Goal: Information Seeking & Learning: Learn about a topic

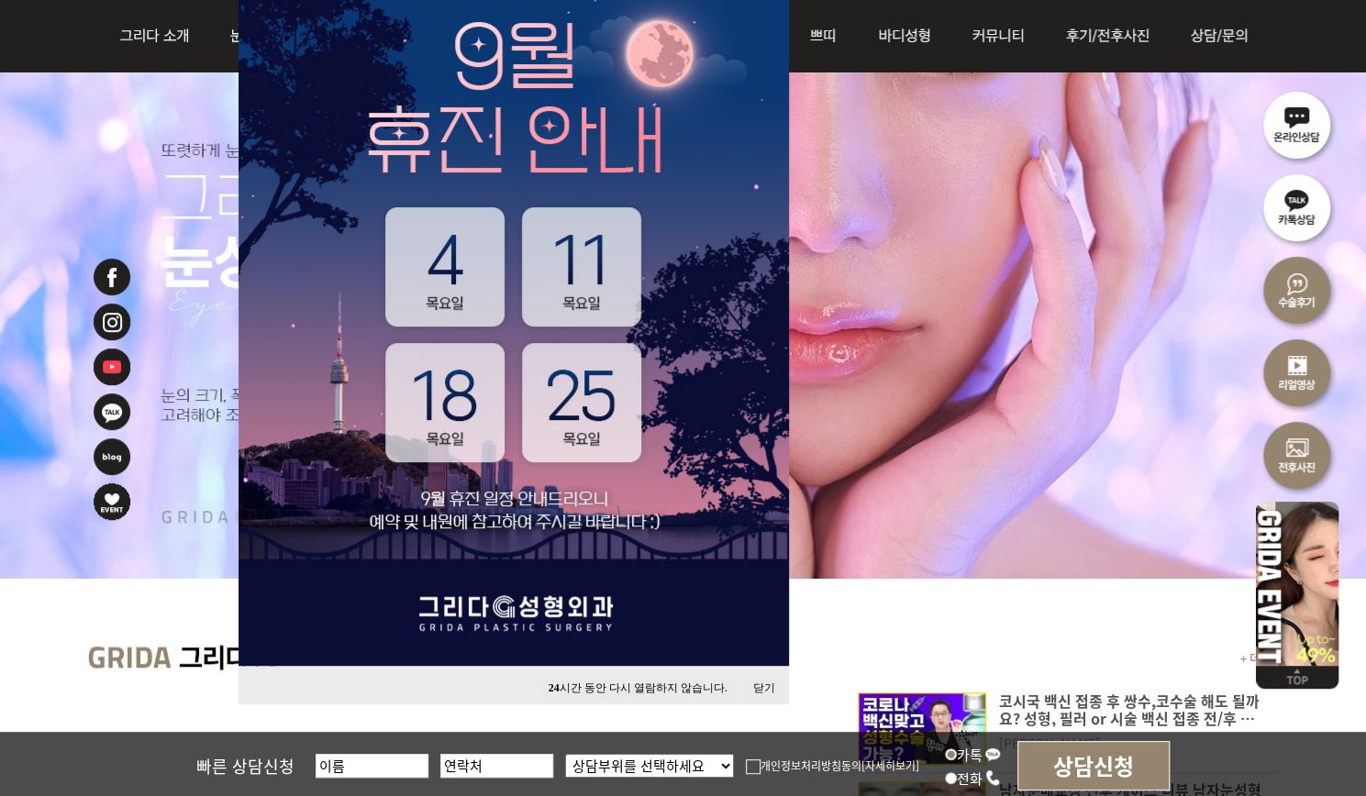
scroll to position [367, 0]
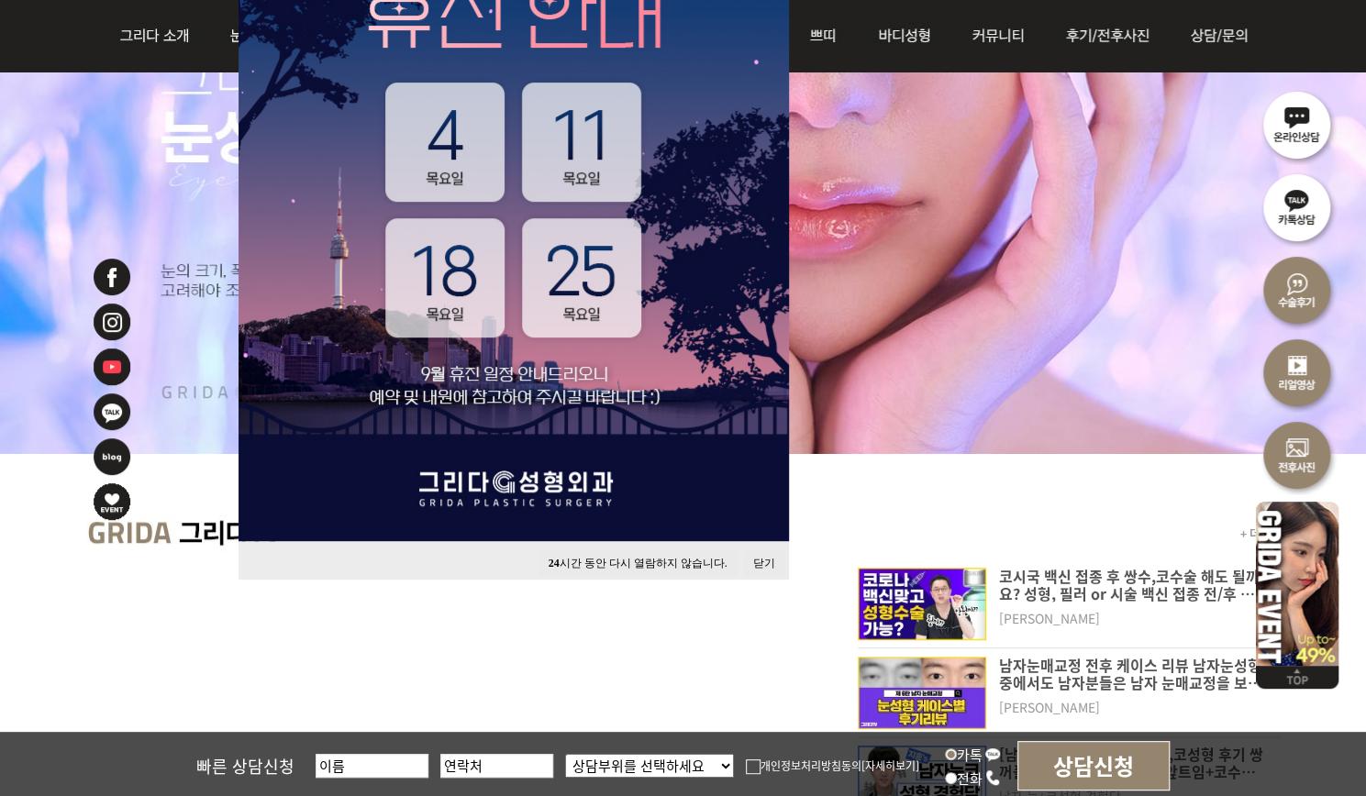
click at [752, 565] on button "닫기" at bounding box center [764, 563] width 40 height 25
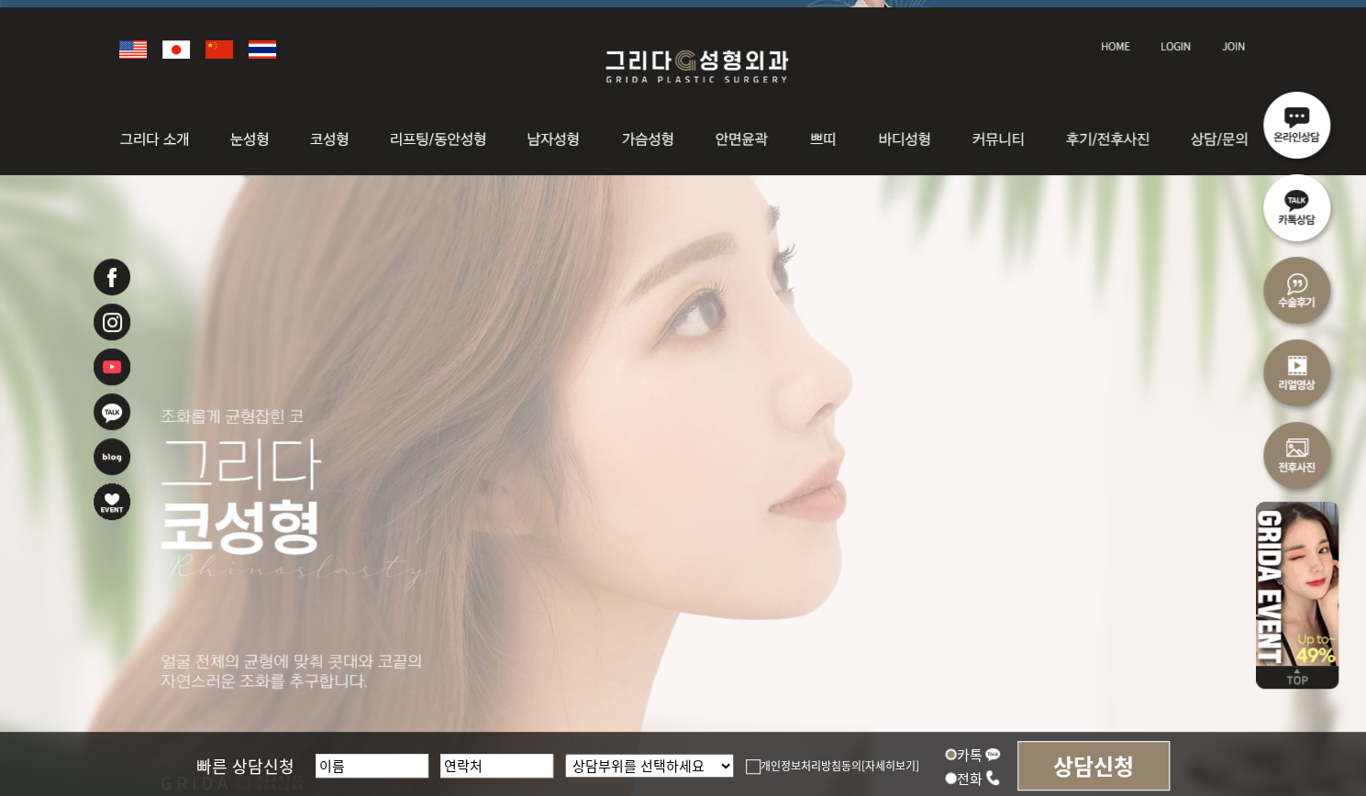
scroll to position [0, 0]
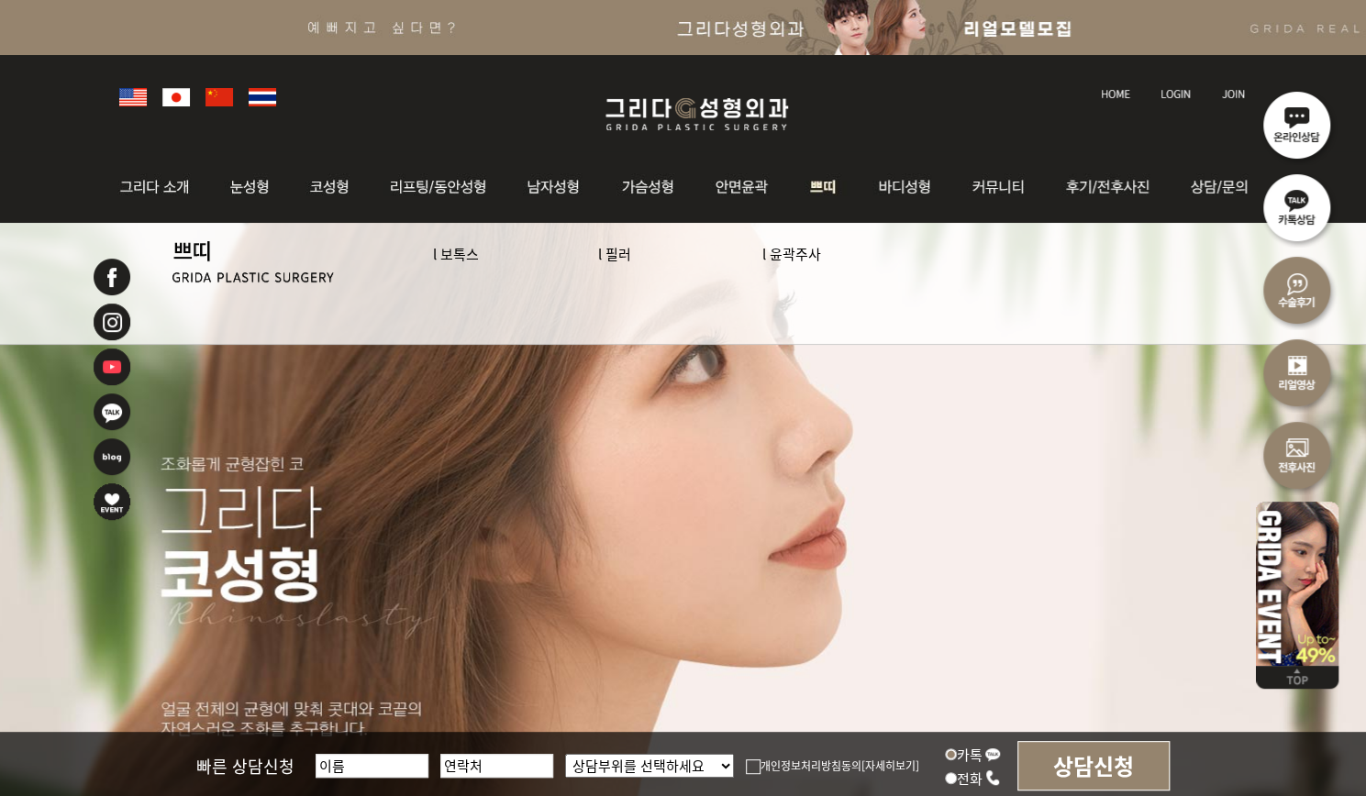
click at [448, 245] on link "l 보톡스" at bounding box center [456, 253] width 46 height 19
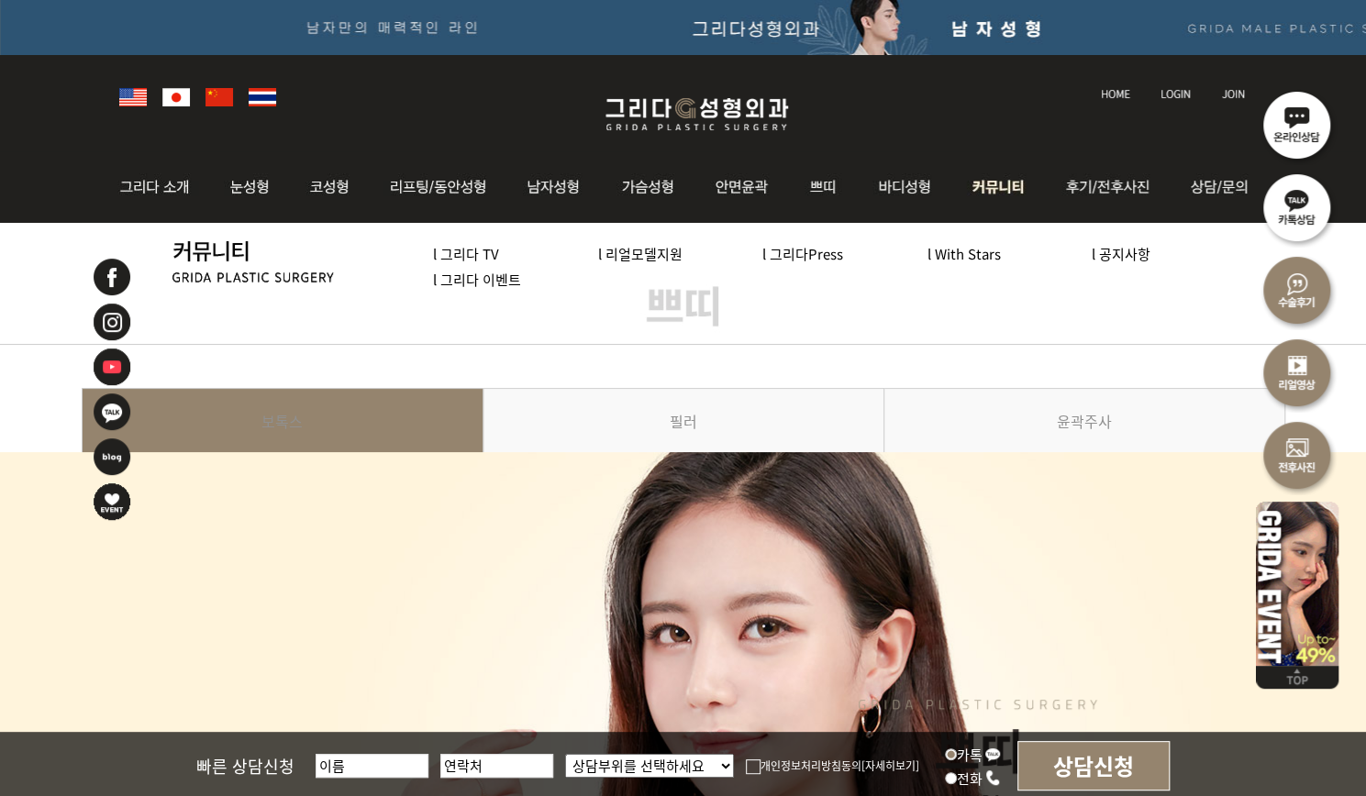
click at [1124, 254] on link "l 공지사항" at bounding box center [1120, 253] width 59 height 19
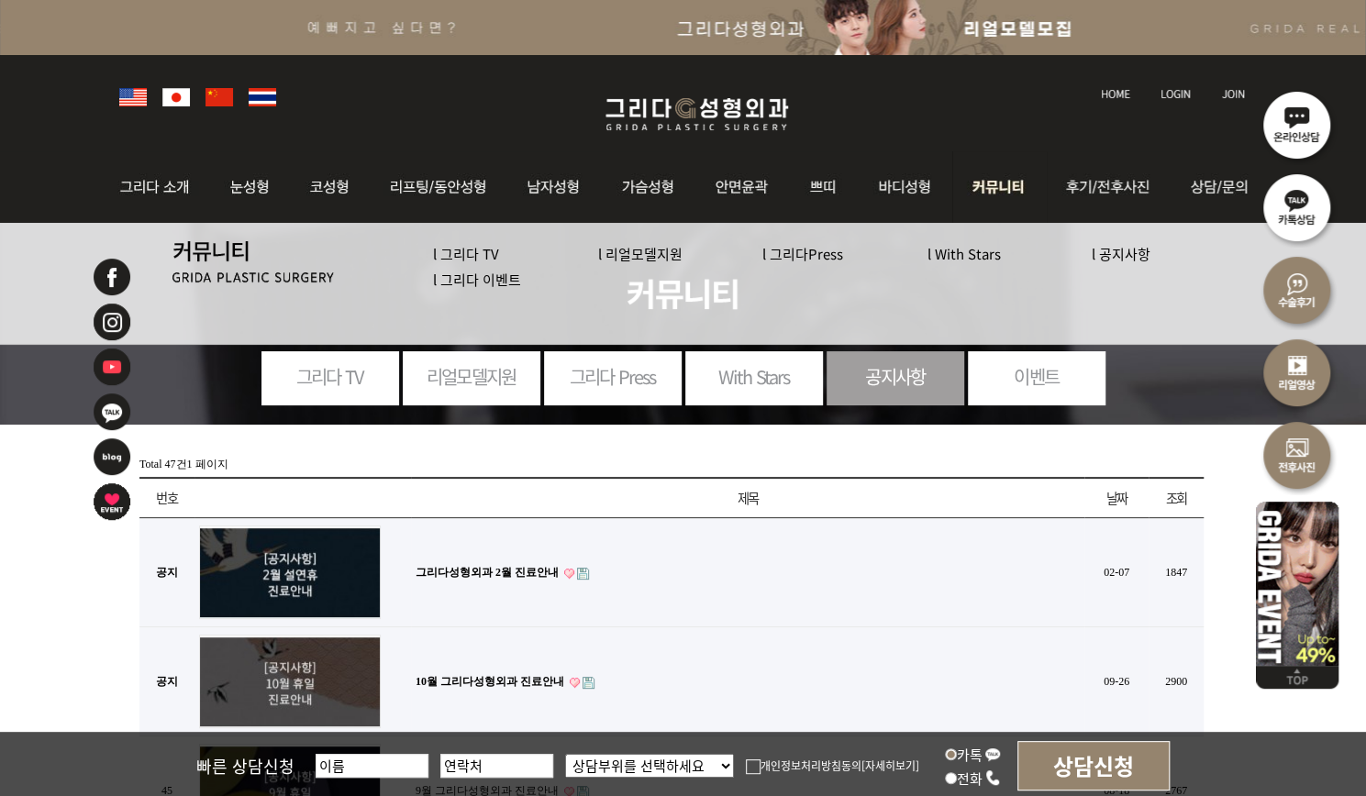
click at [468, 281] on link "l 그리다 이벤트" at bounding box center [477, 279] width 88 height 19
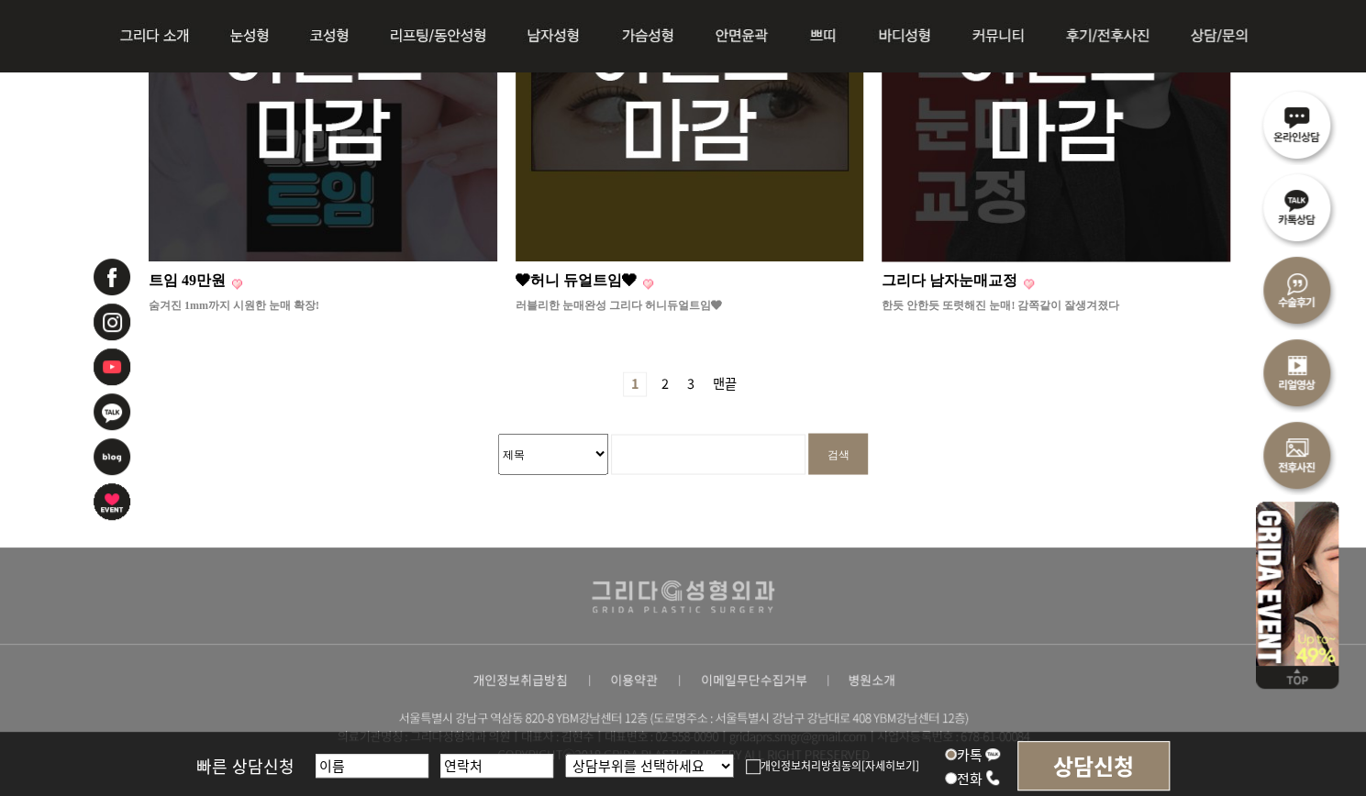
scroll to position [1873, 0]
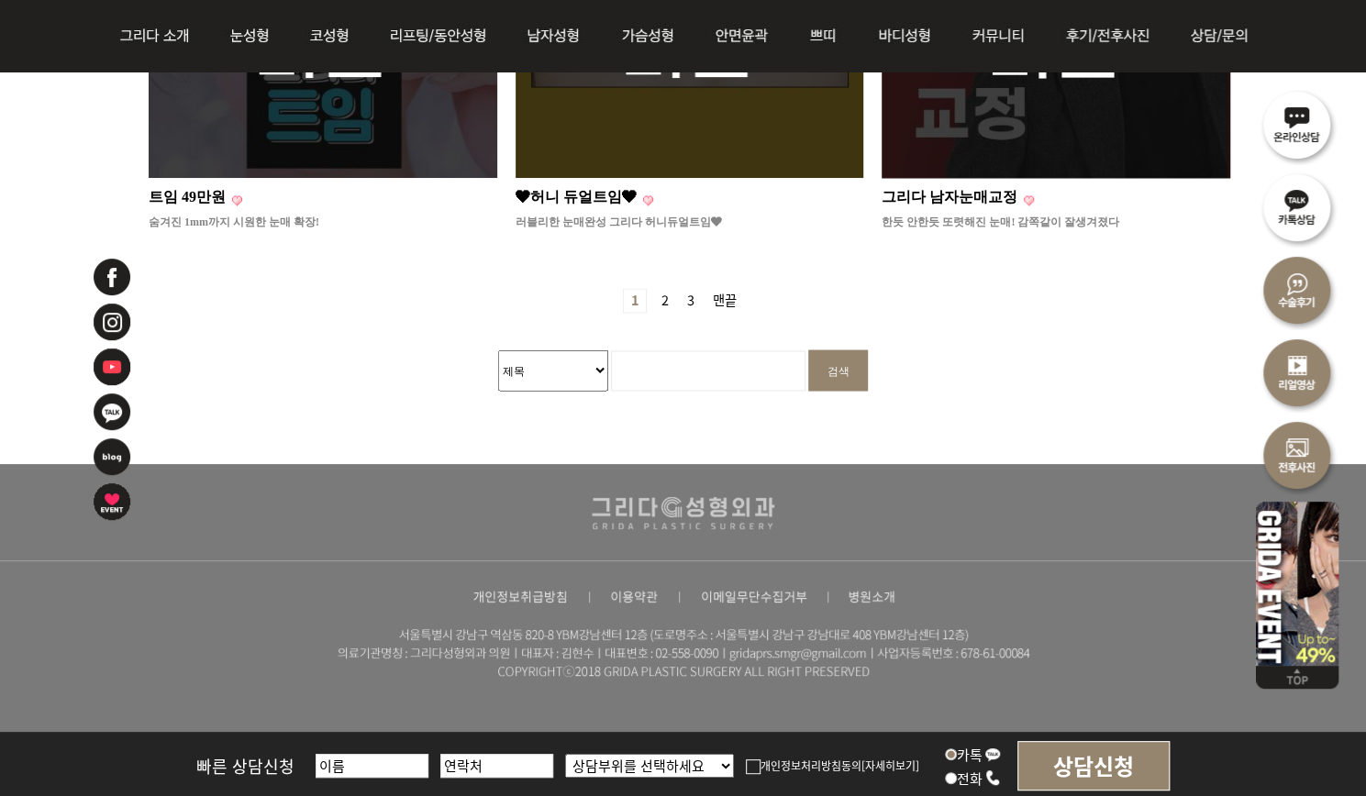
click at [659, 146] on img at bounding box center [689, 4] width 349 height 349
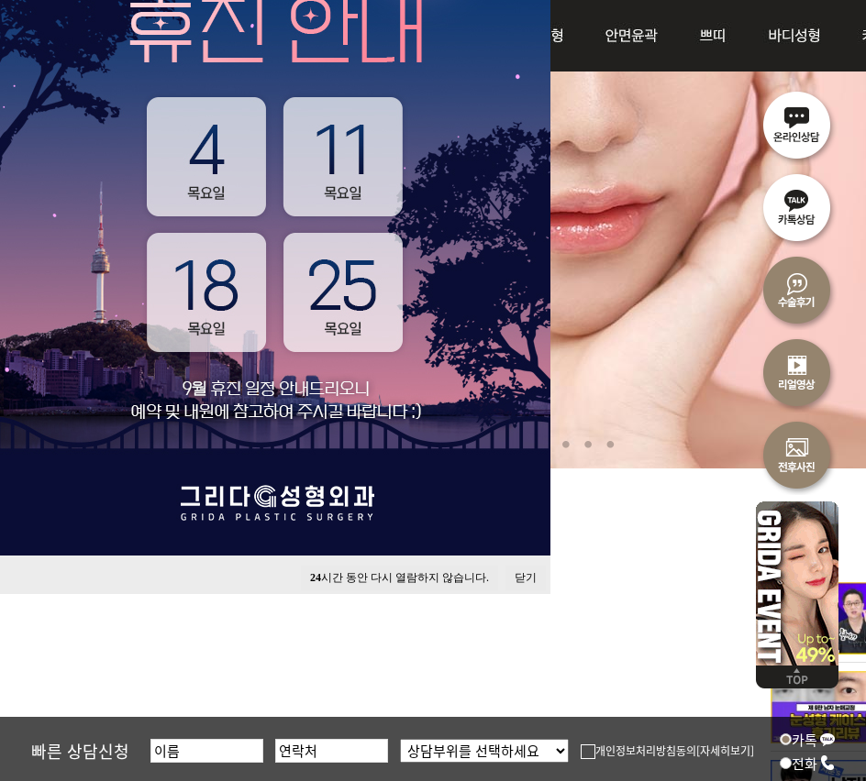
scroll to position [367, 0]
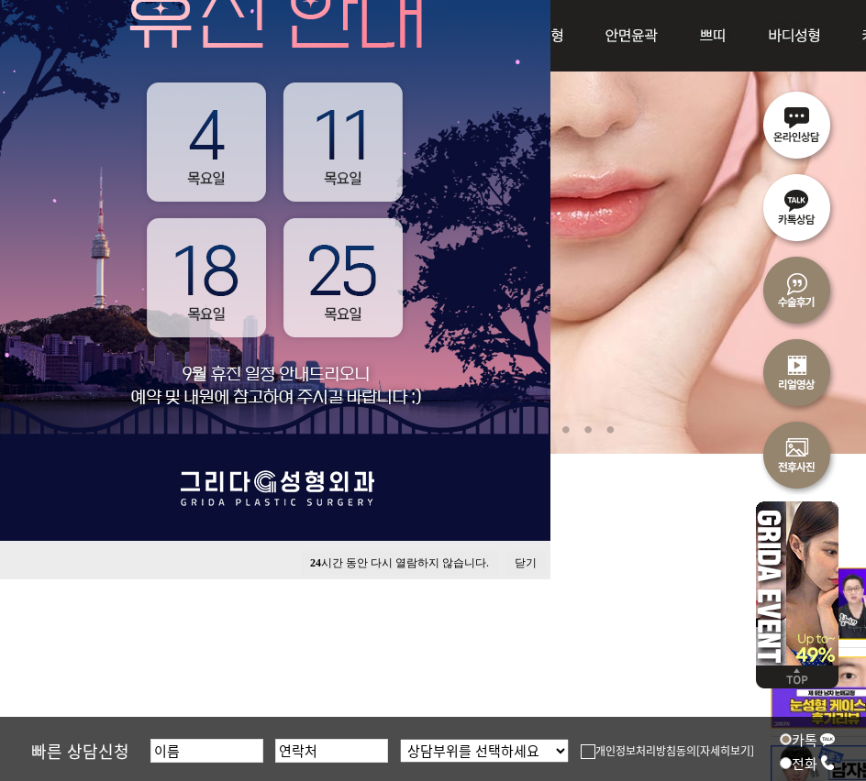
click at [534, 564] on button "닫기" at bounding box center [525, 563] width 40 height 25
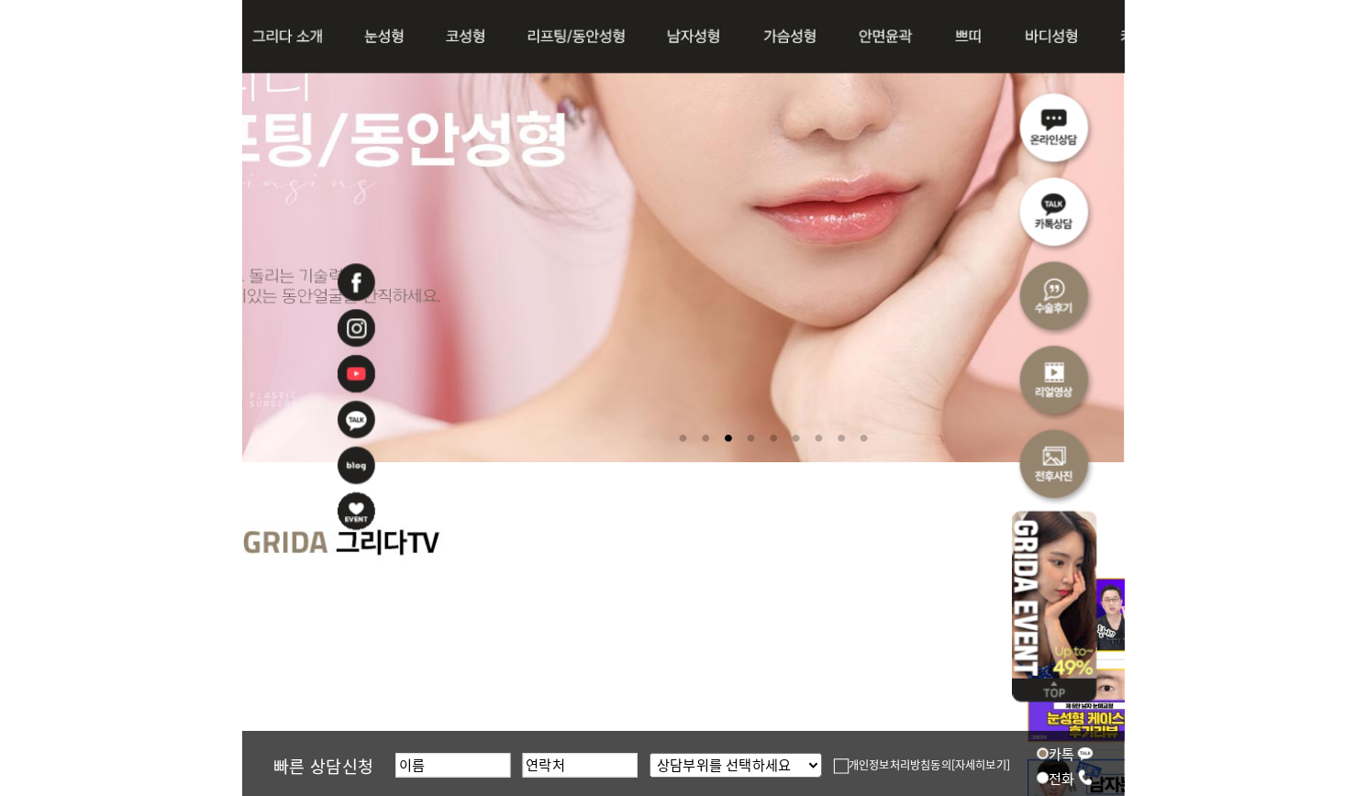
scroll to position [0, 0]
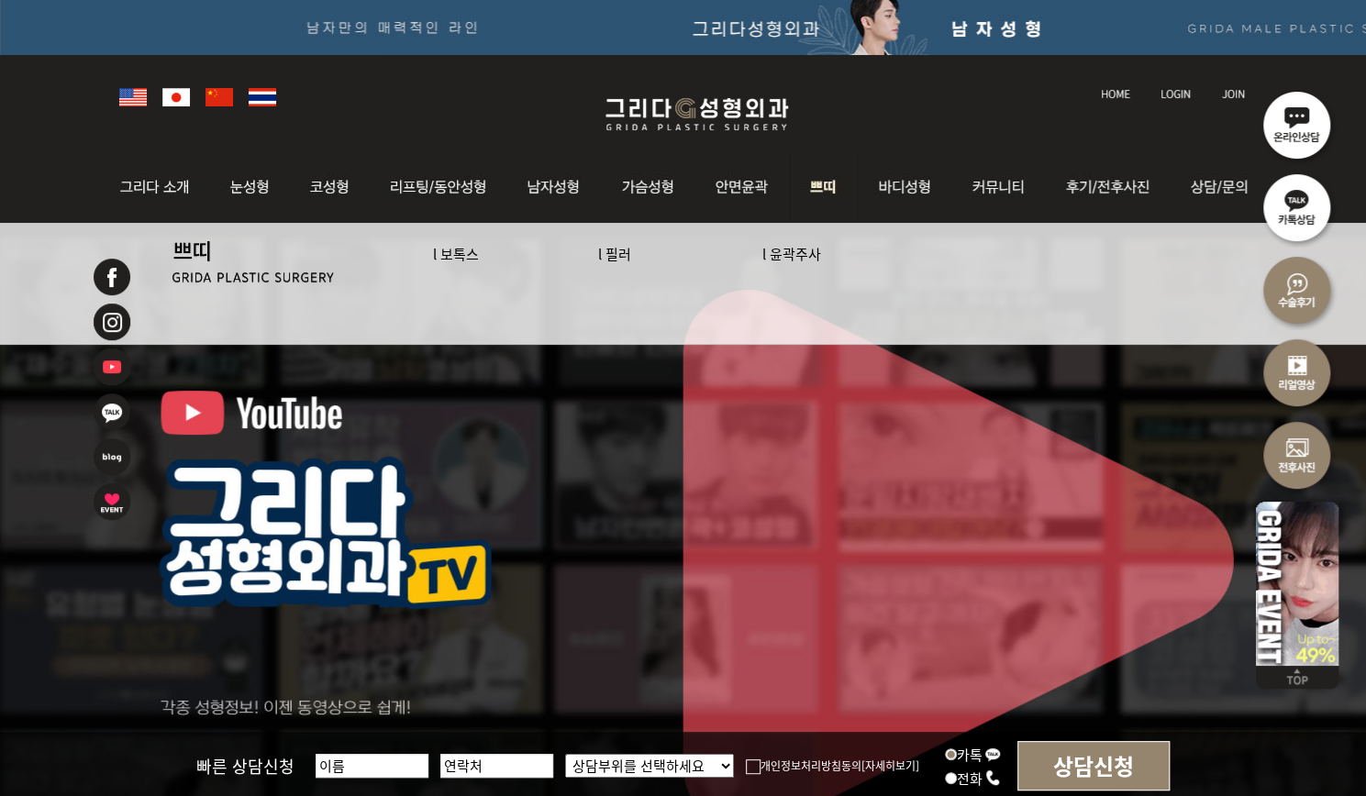
click at [455, 254] on link "l 보톡스" at bounding box center [456, 253] width 46 height 19
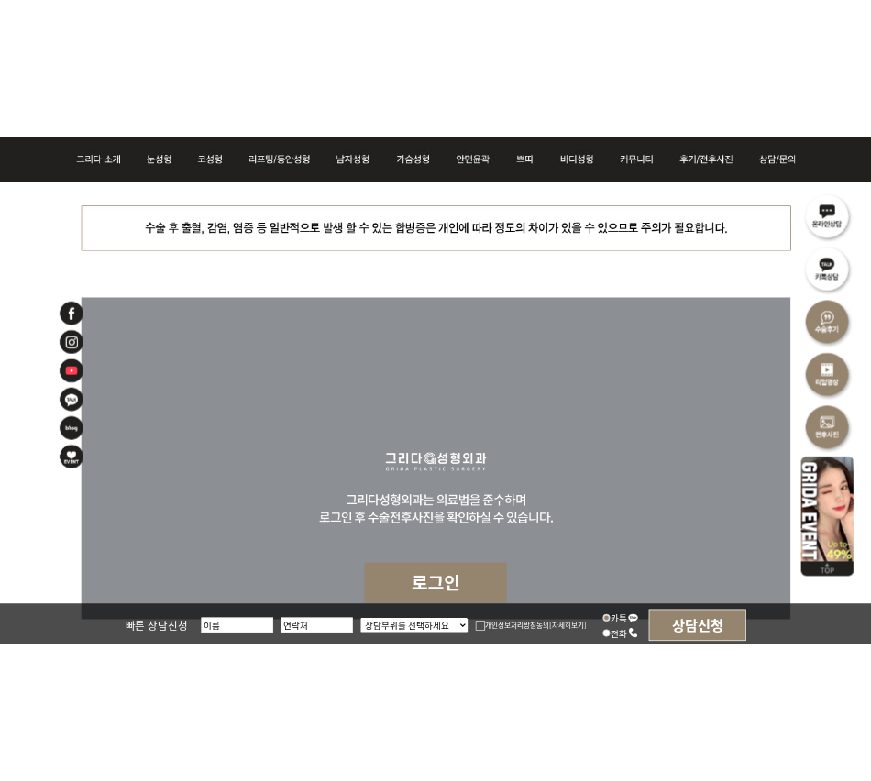
scroll to position [7413, 0]
